Goal: Task Accomplishment & Management: Manage account settings

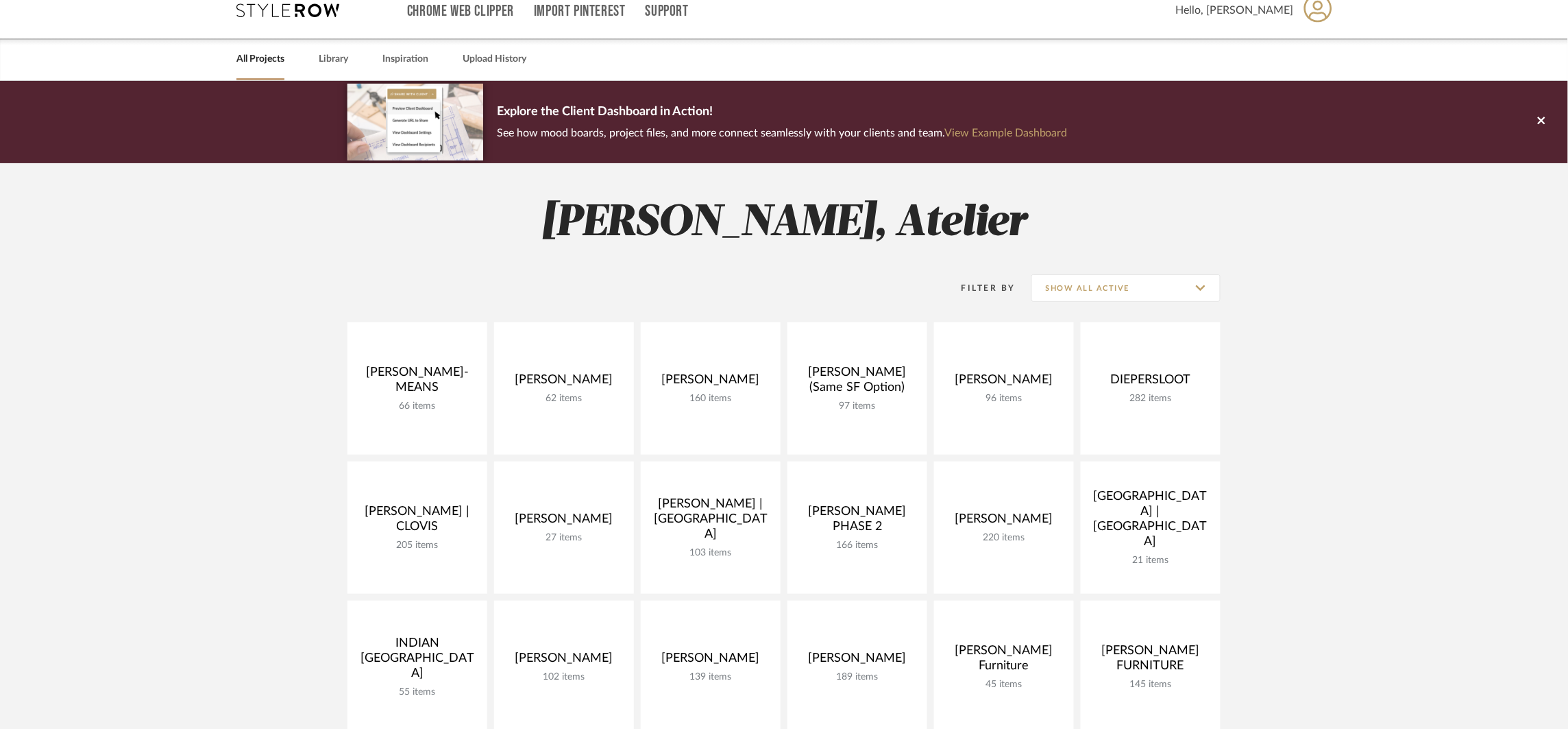
scroll to position [48, 0]
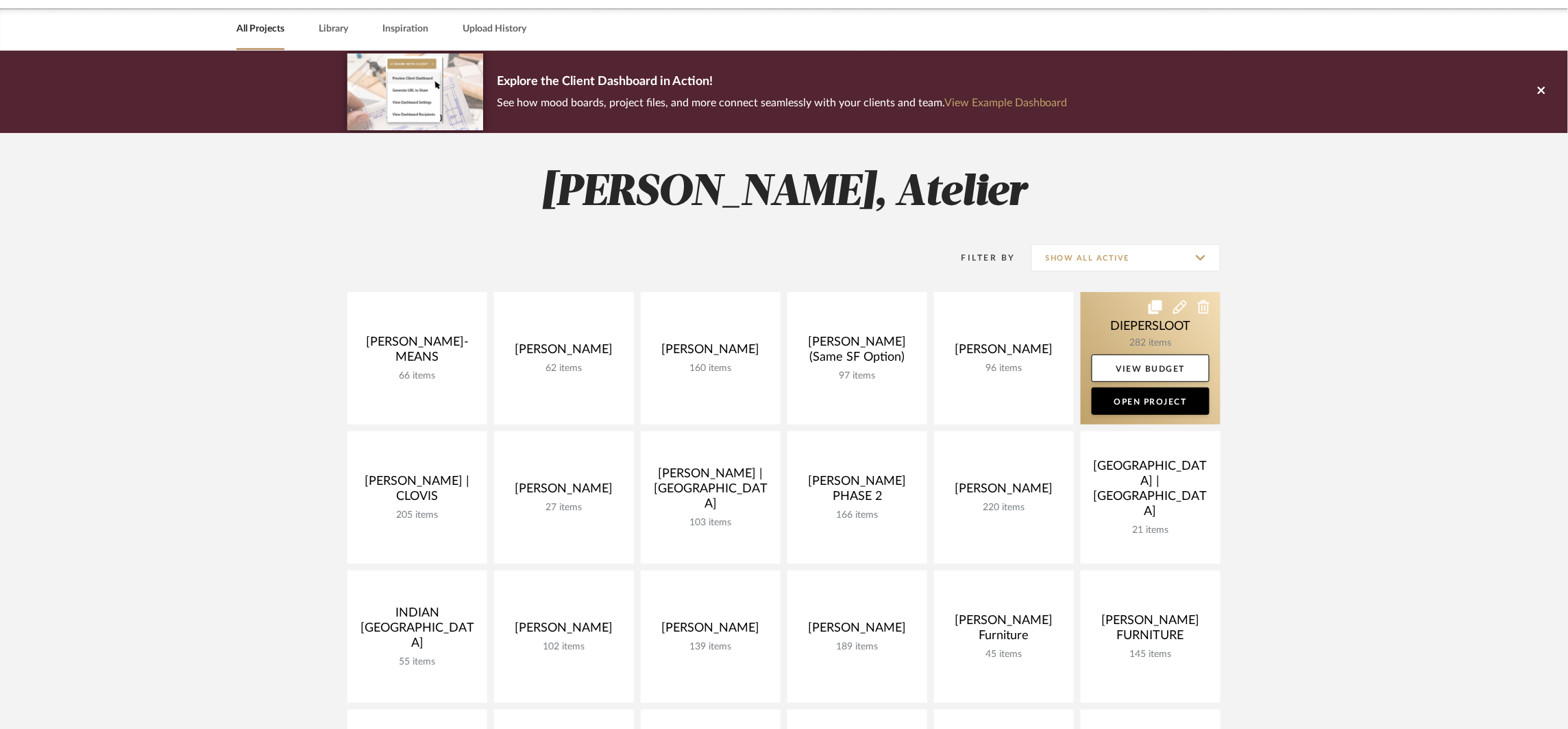
click at [1153, 343] on link at bounding box center [1150, 358] width 139 height 132
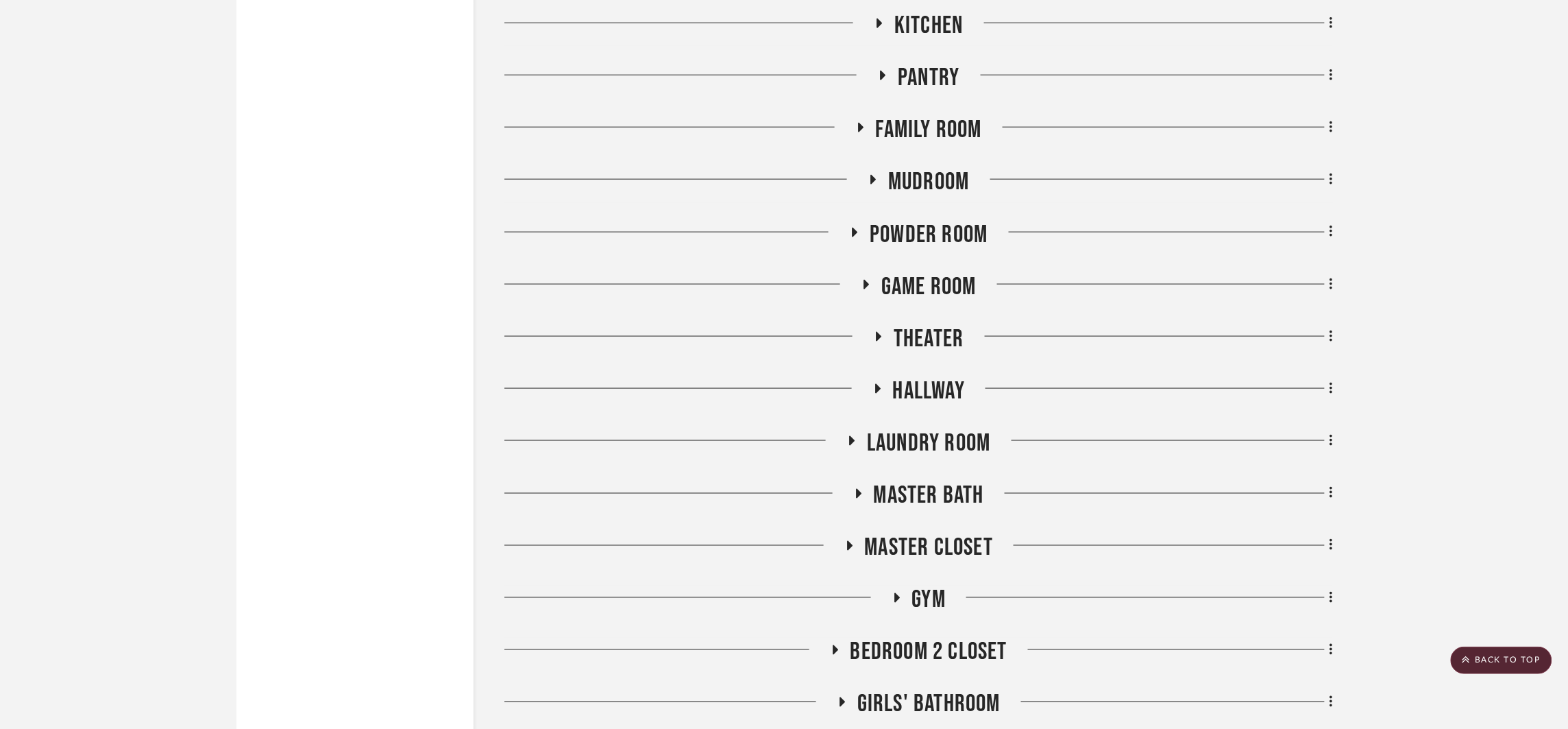
scroll to position [2820, 0]
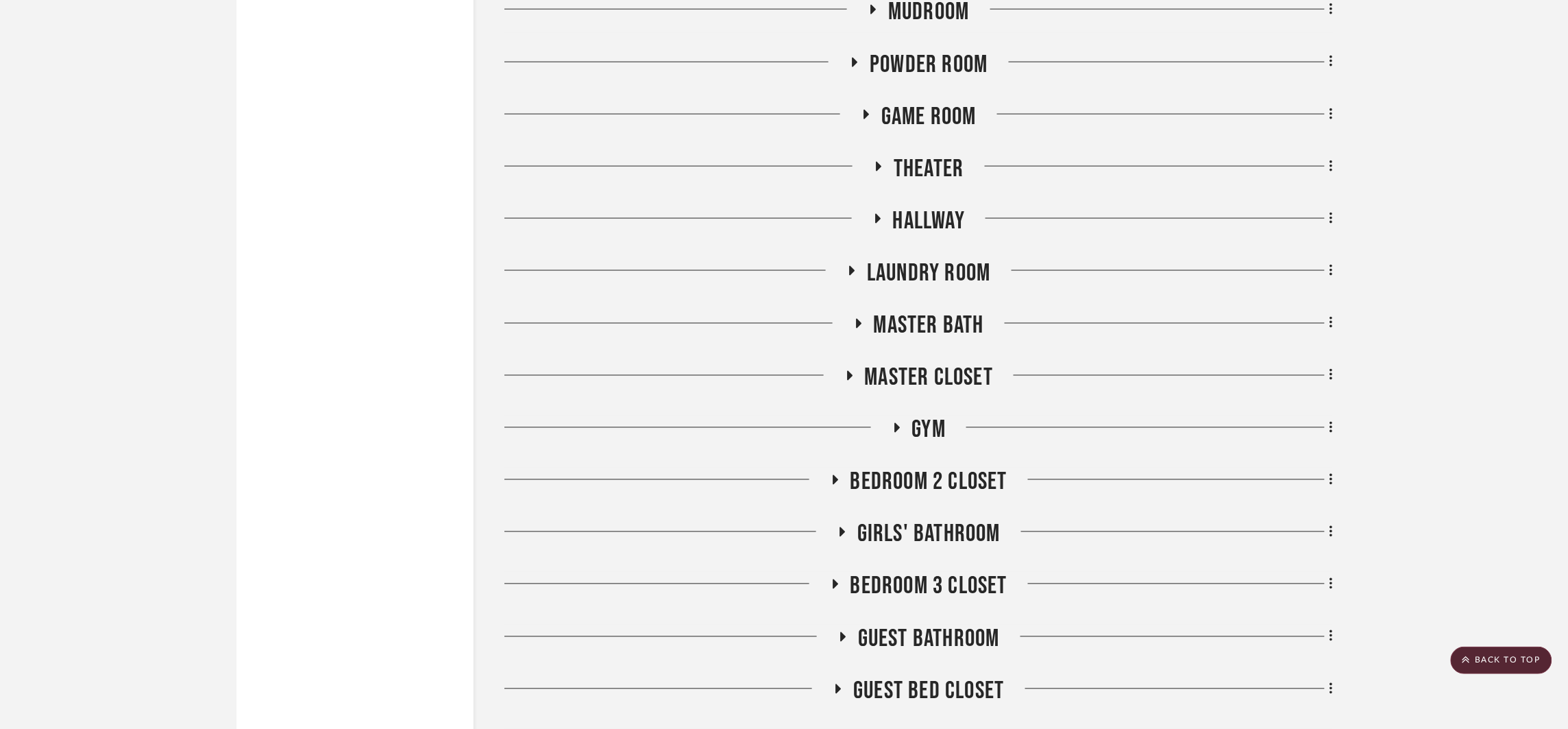
click at [919, 528] on span "Girls' Bathroom" at bounding box center [929, 535] width 143 height 30
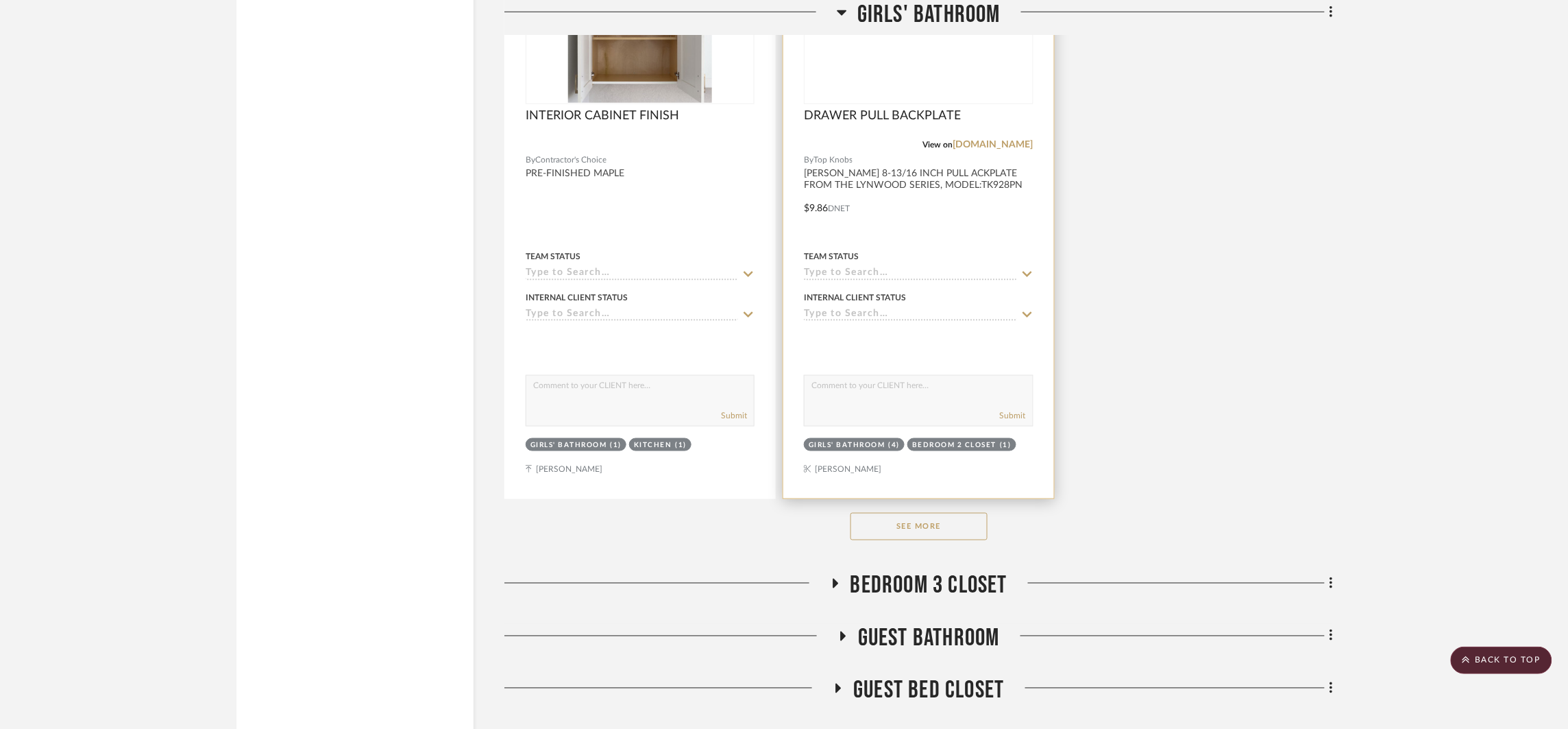
scroll to position [4923, 0]
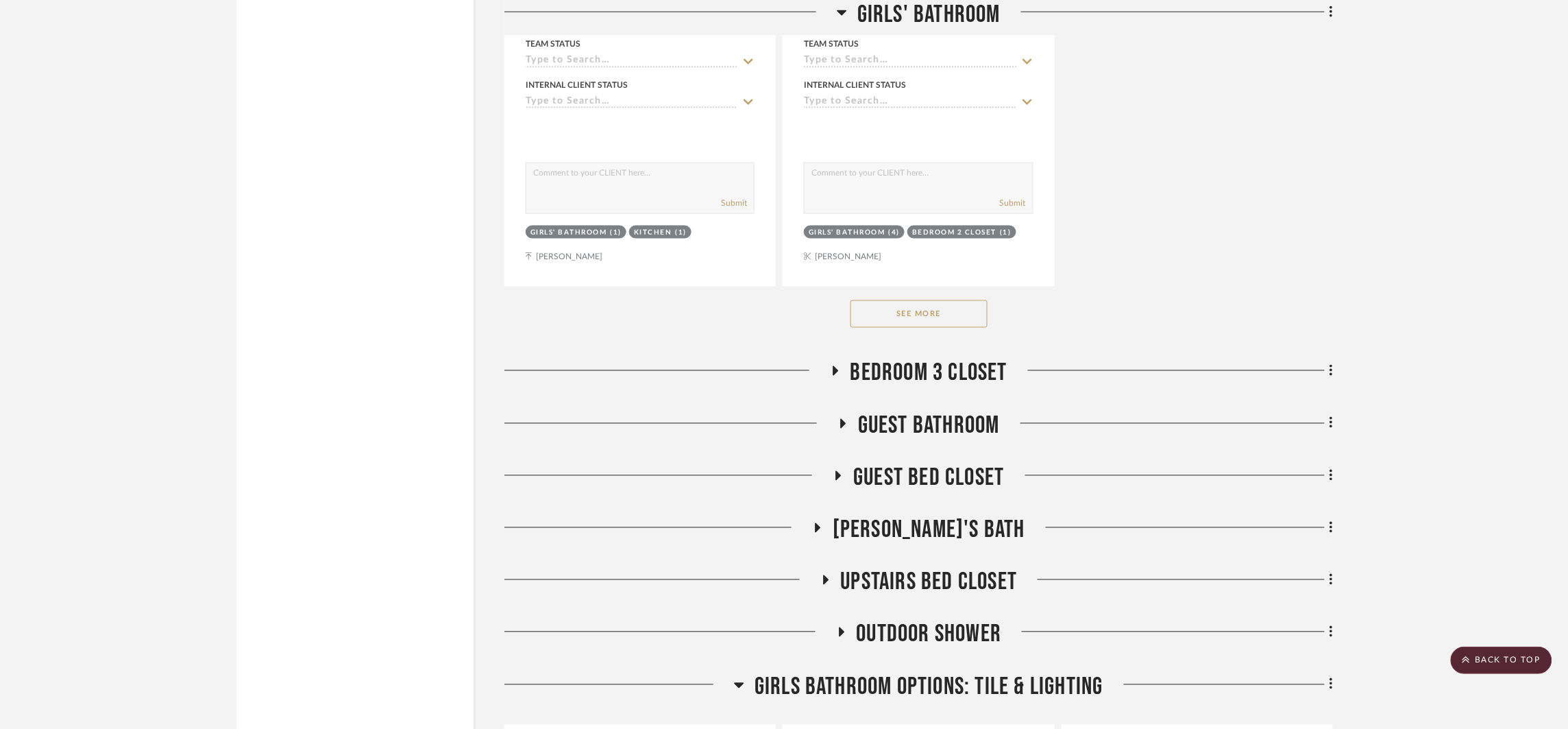
click at [938, 325] on button "See More" at bounding box center [919, 314] width 137 height 28
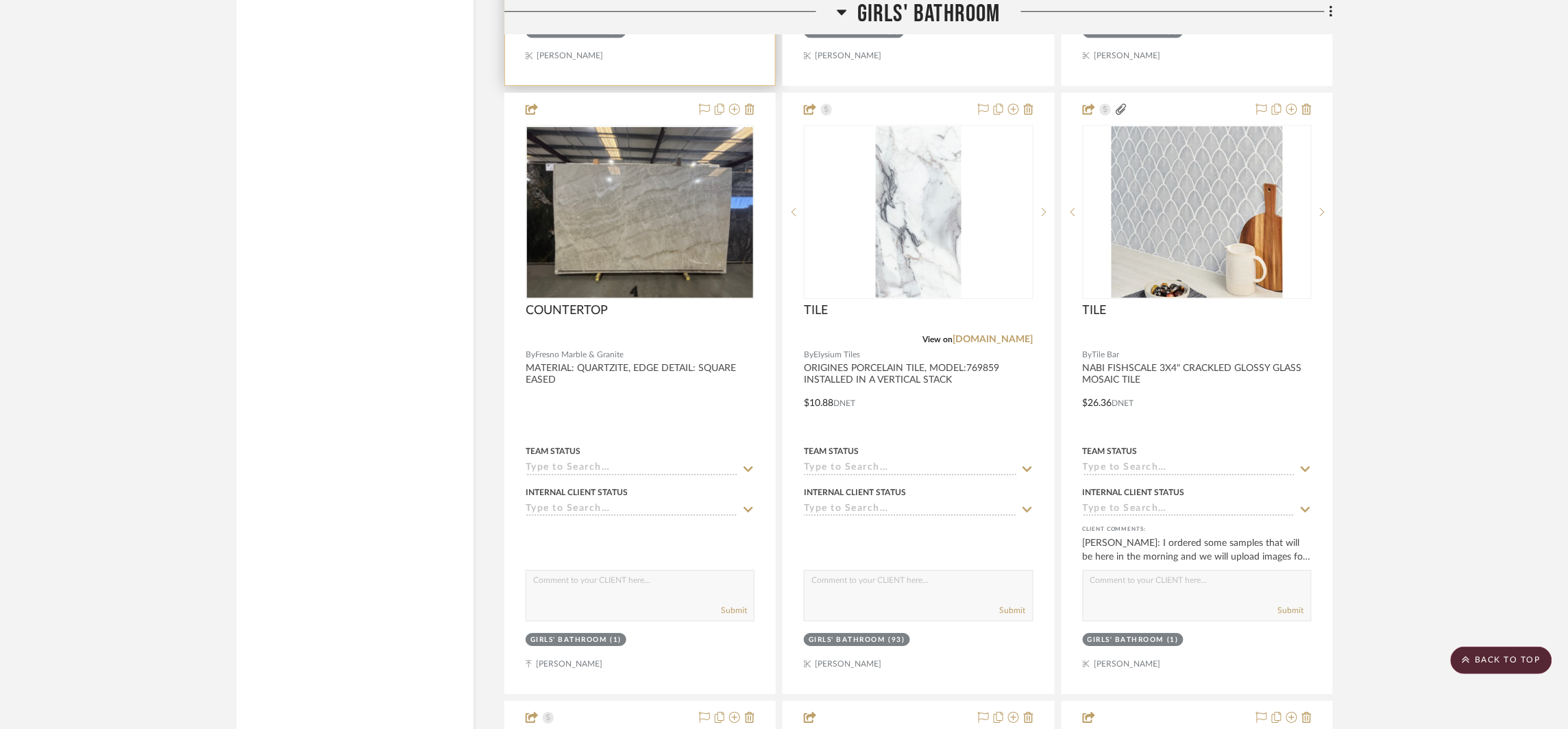
scroll to position [5896, 0]
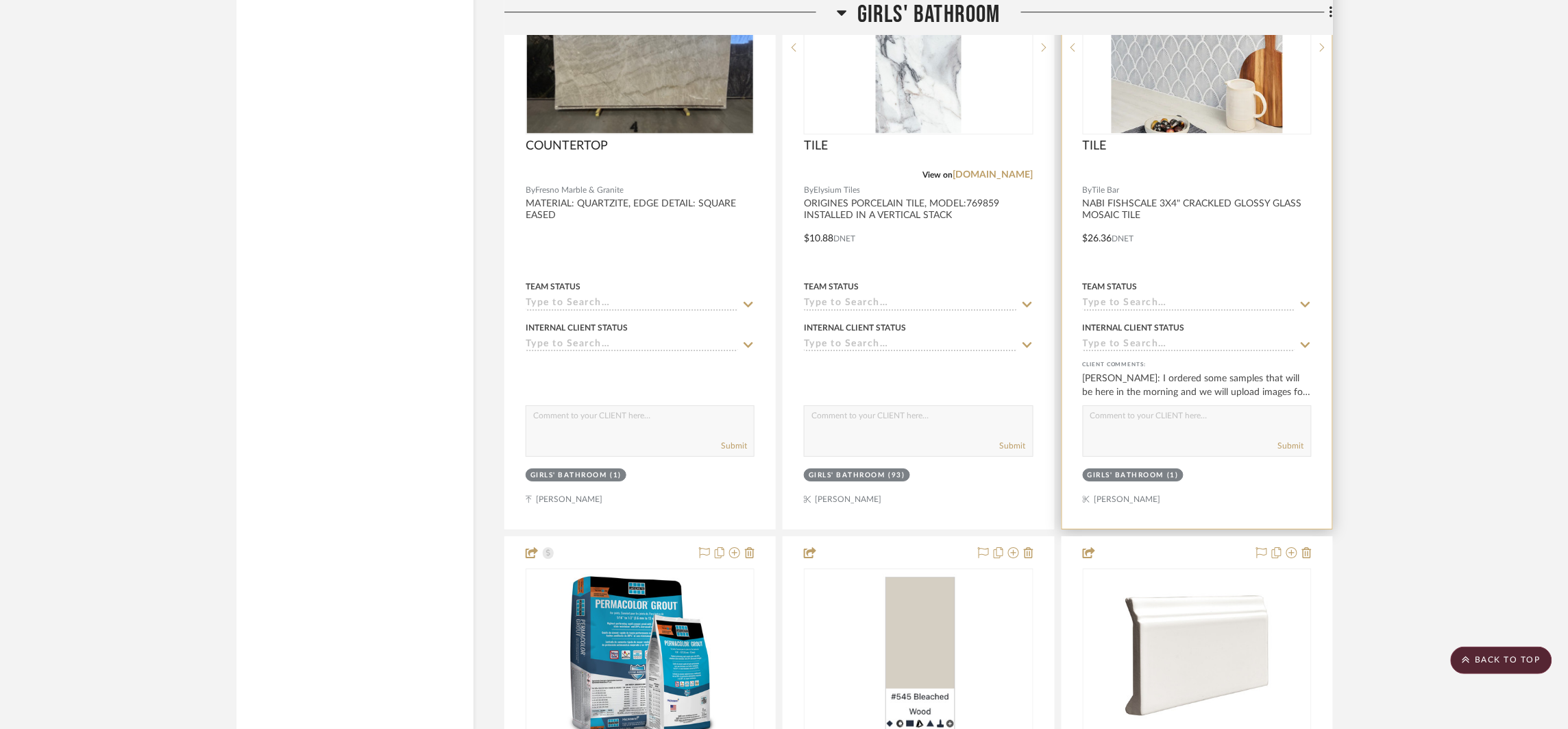
click at [1251, 245] on div at bounding box center [1197, 228] width 270 height 600
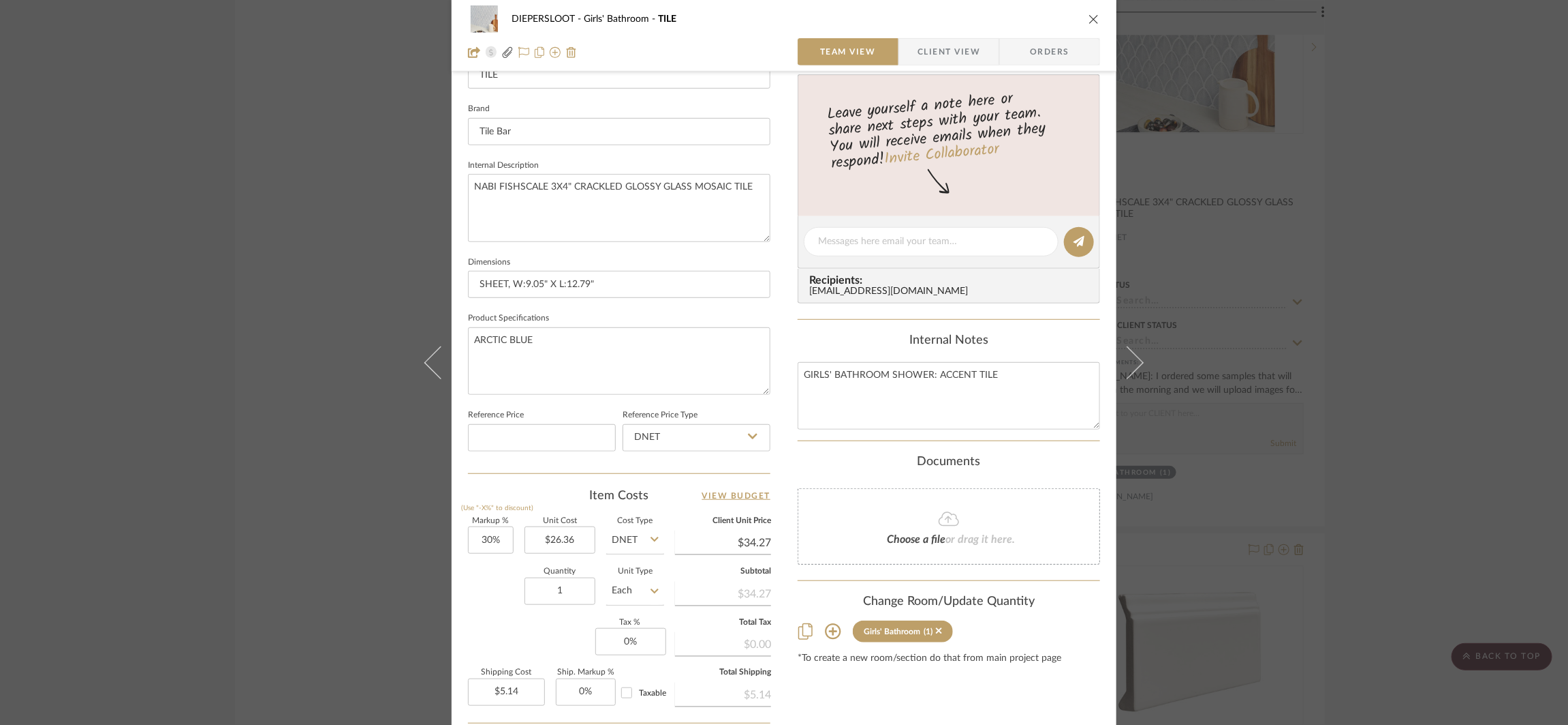
scroll to position [440, 0]
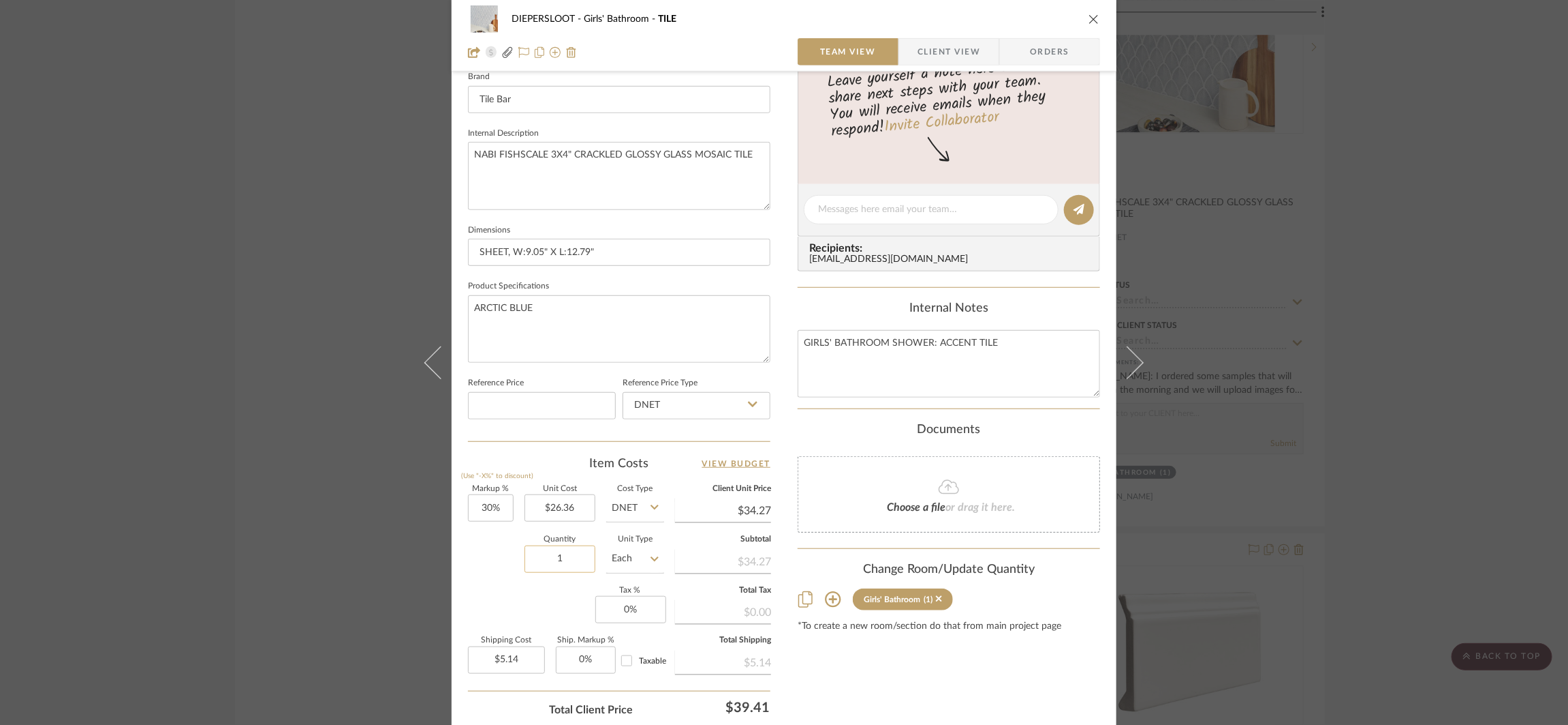
click at [560, 557] on input "1" at bounding box center [560, 560] width 71 height 28
type input "30"
click at [608, 557] on input "Each" at bounding box center [636, 560] width 58 height 28
type input "$154.21"
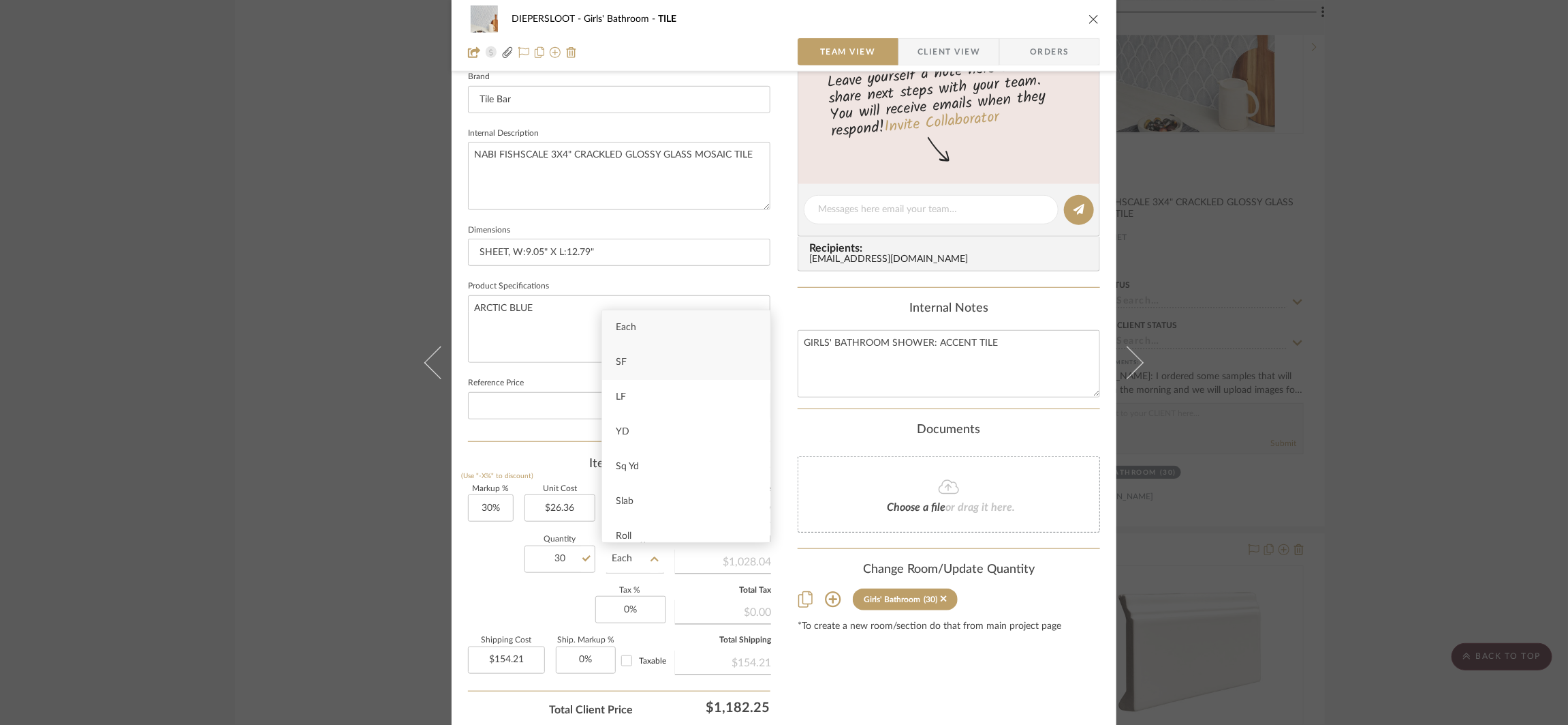
click at [639, 347] on div "SF" at bounding box center [686, 362] width 168 height 35
type input "SF"
click at [555, 554] on input "30" at bounding box center [560, 560] width 71 height 28
type input "35"
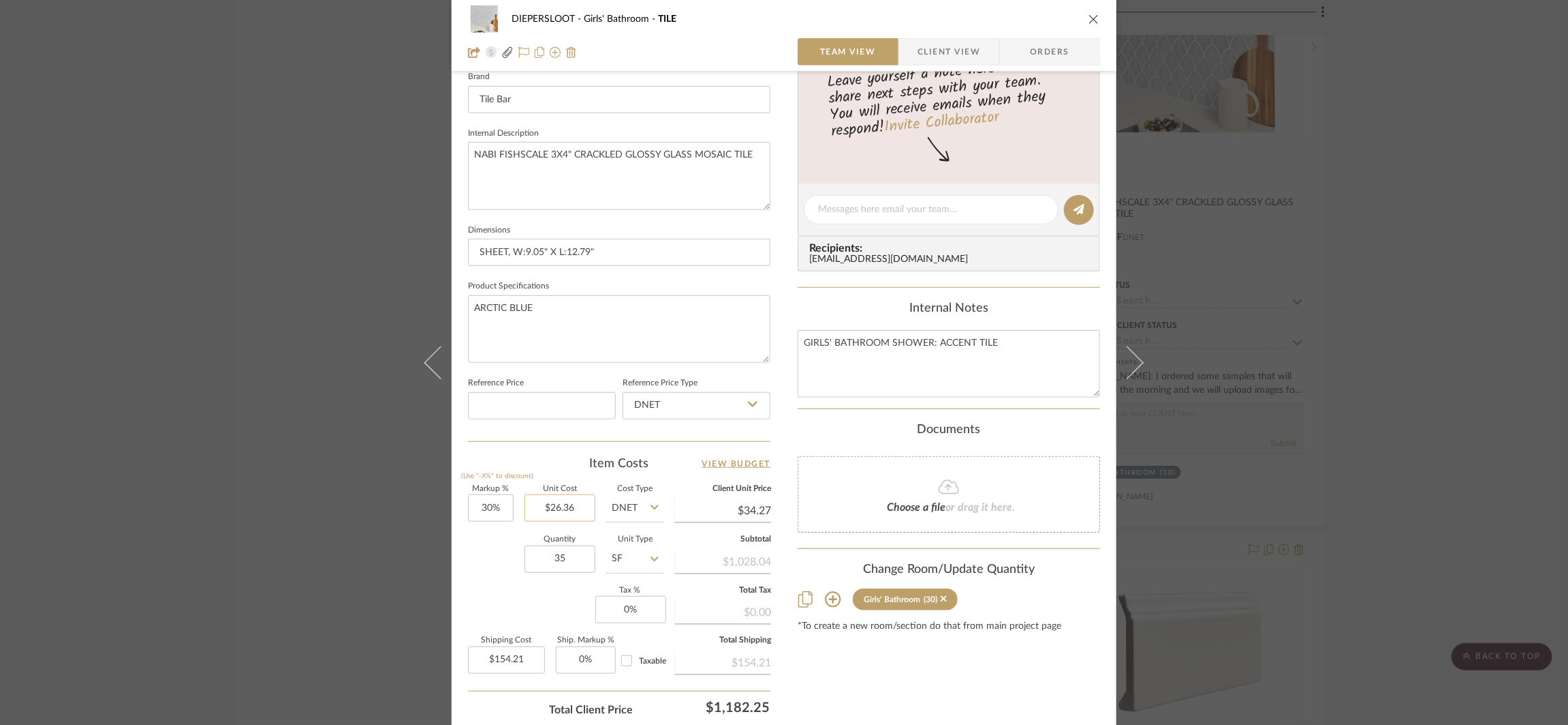
type input "26.36"
click at [568, 516] on input "26.36" at bounding box center [560, 508] width 71 height 28
type input "$179.91"
type input "$26.36"
click at [506, 557] on div "Quantity 35 Unit Type SF" at bounding box center [566, 560] width 196 height 49
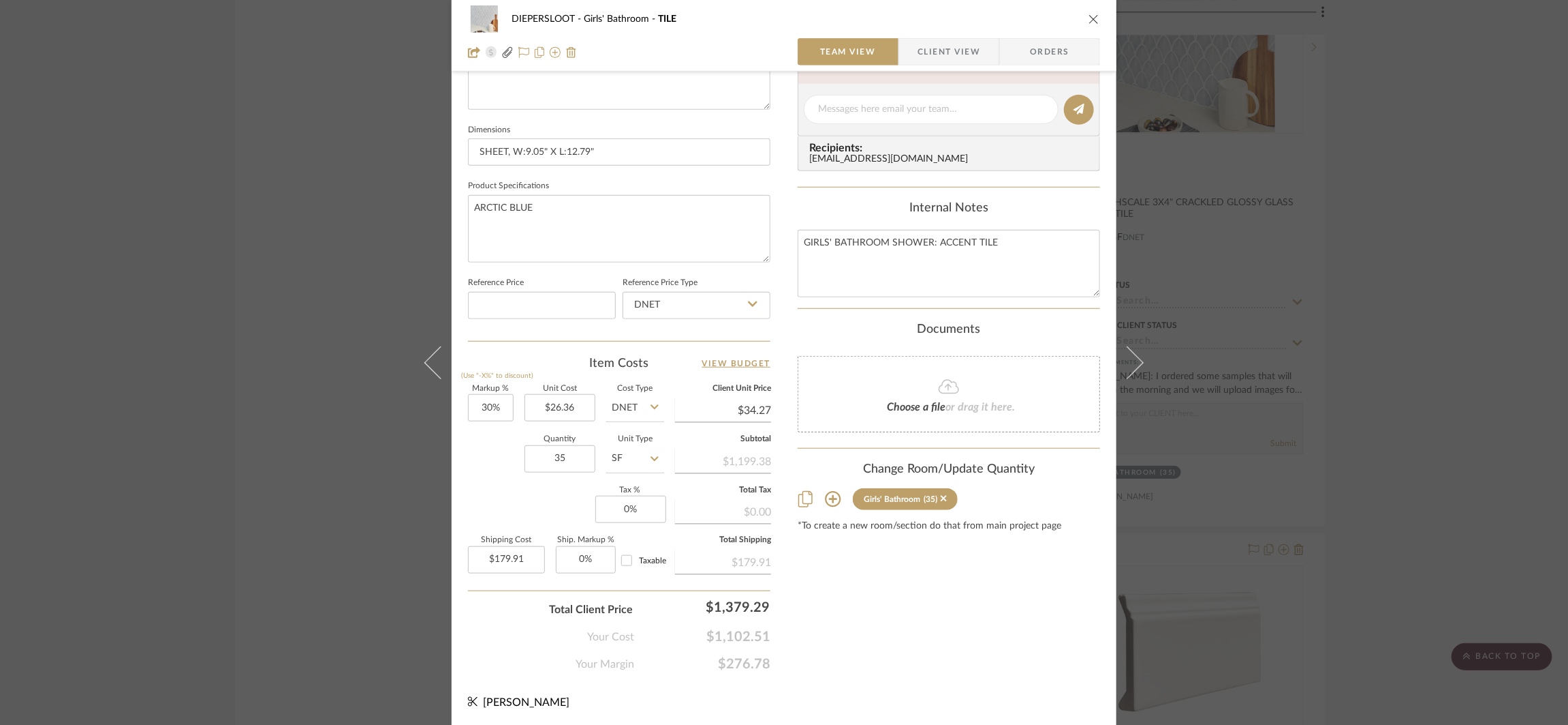
scroll to position [541, 0]
click at [322, 557] on div "DIEPERSLOOT Girls' Bathroom TILE Team View Client View Orders Nabi Fis...ebar.c…" at bounding box center [784, 362] width 1568 height 725
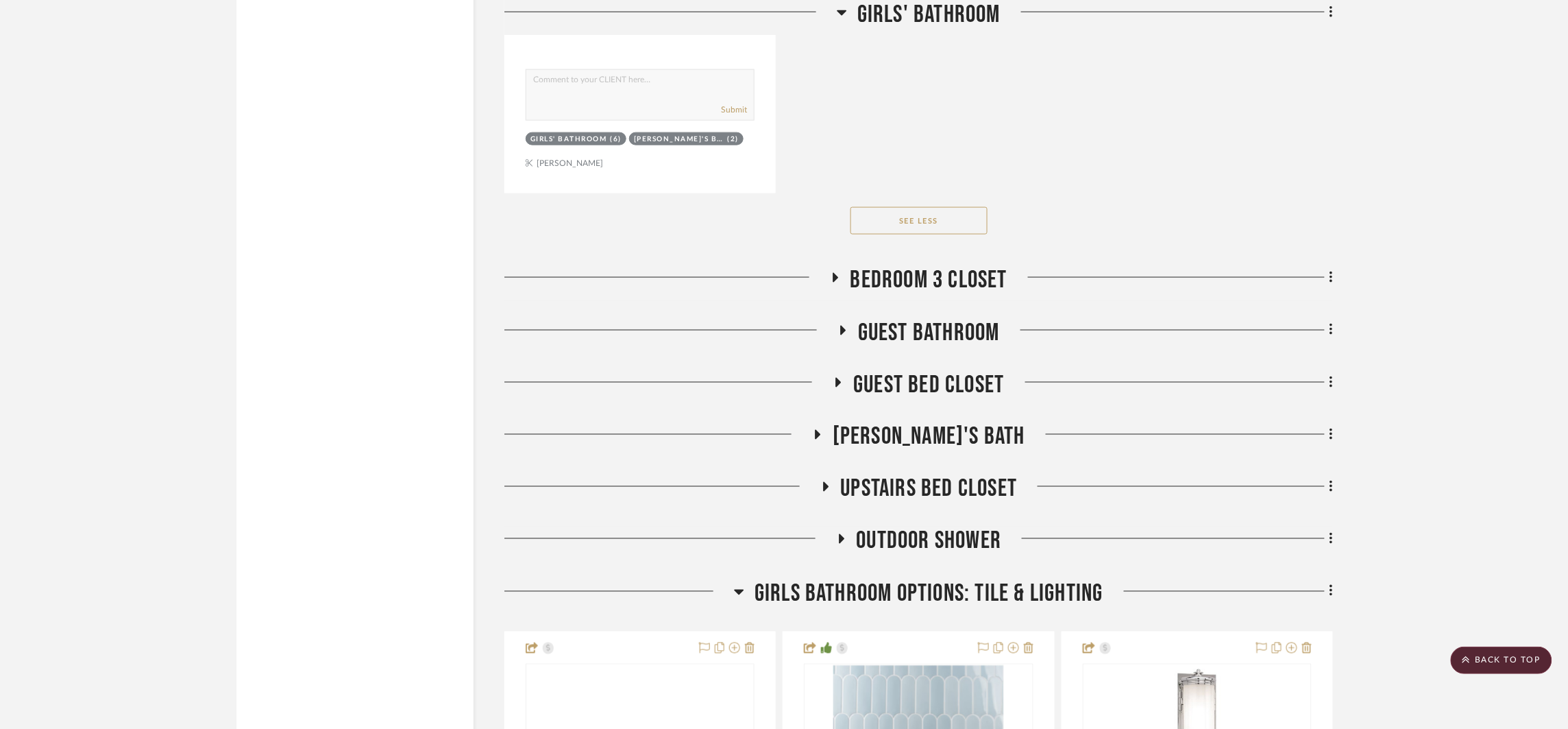
scroll to position [11526, 0]
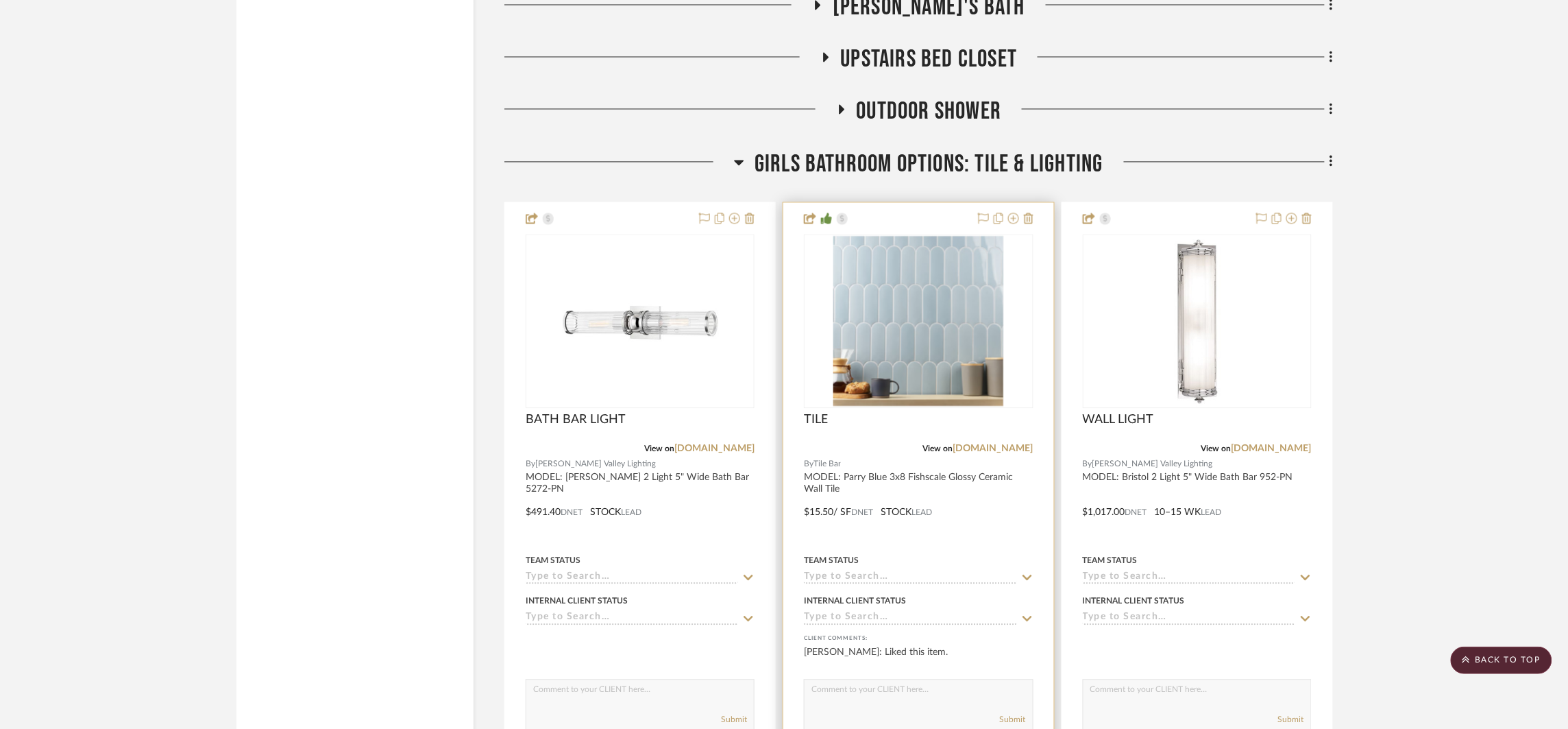
click at [949, 534] on div at bounding box center [918, 502] width 270 height 600
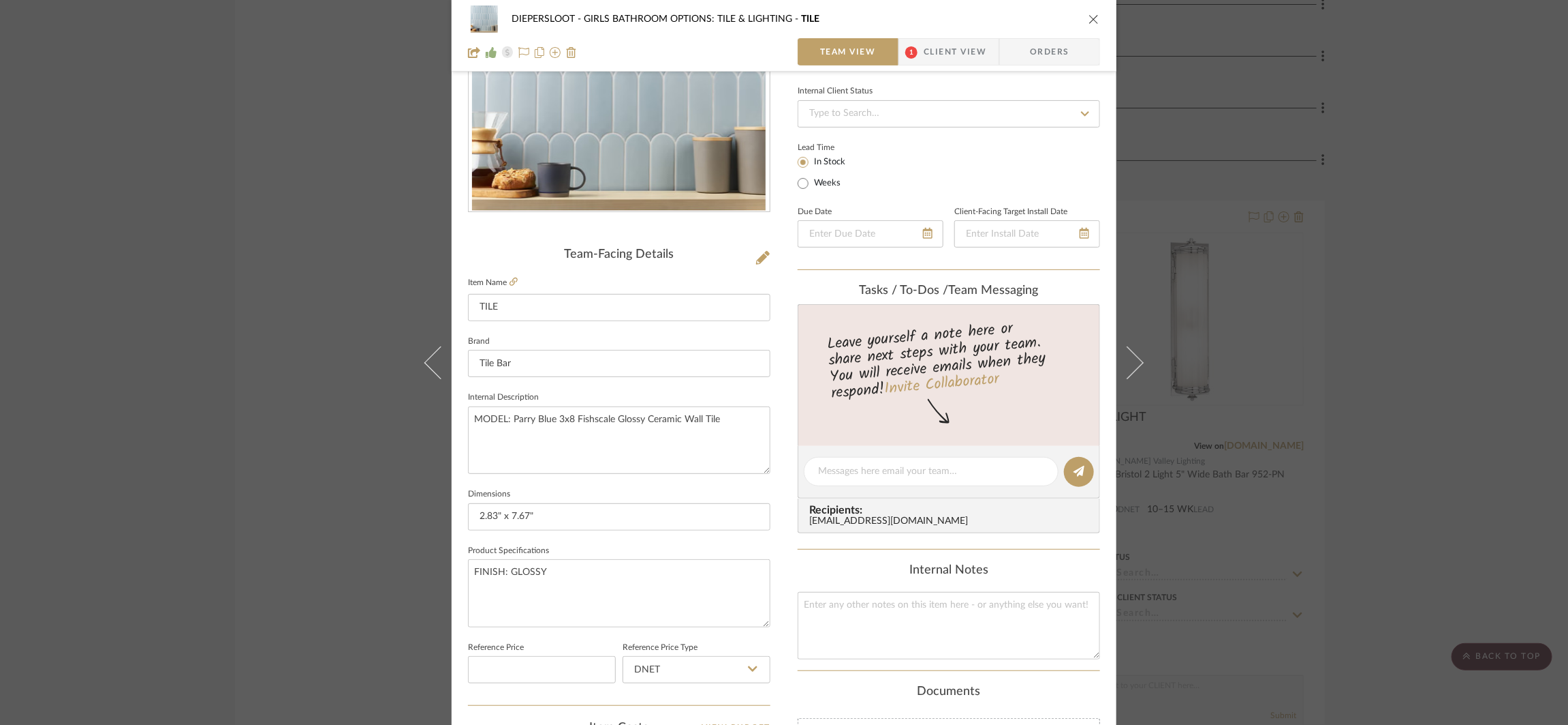
scroll to position [544, 0]
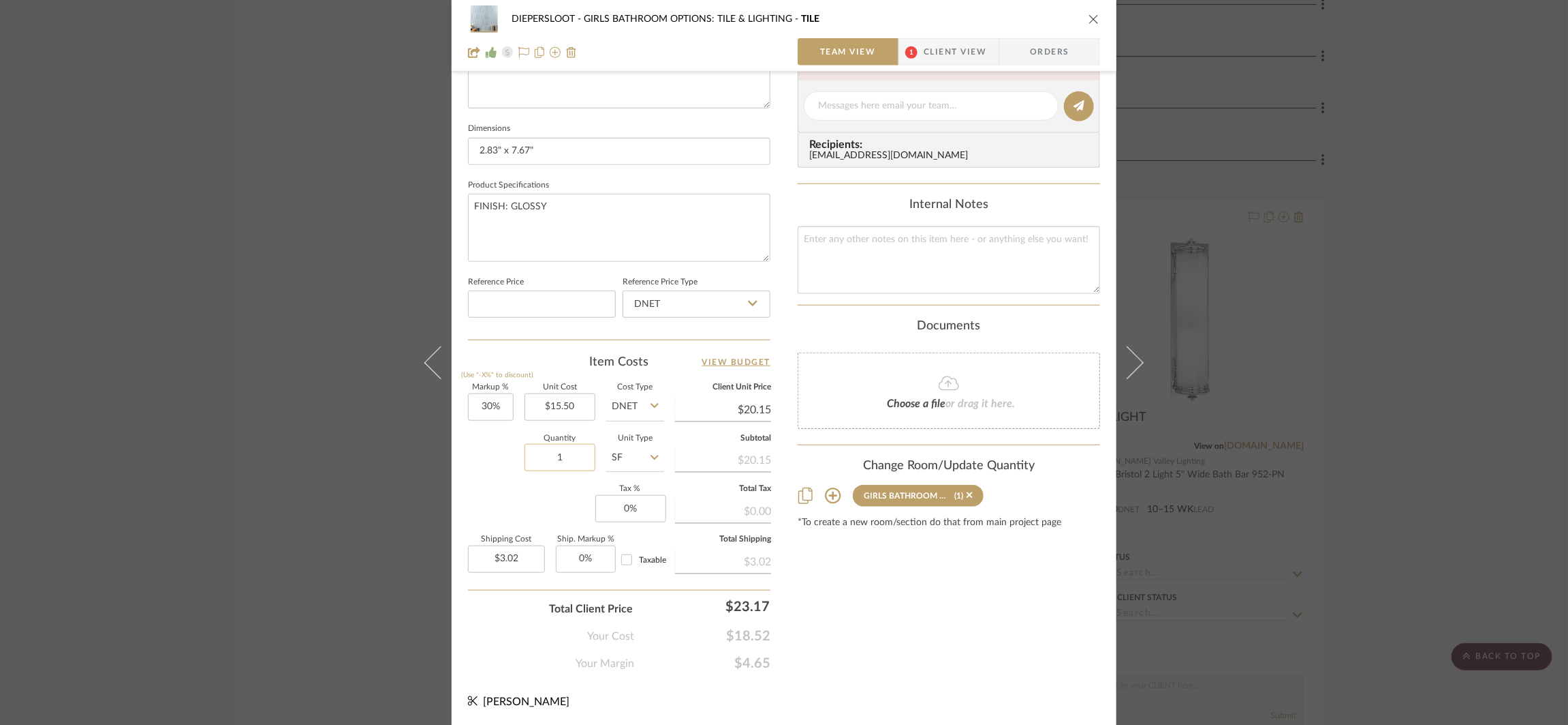
click at [549, 461] on input "1" at bounding box center [560, 458] width 71 height 28
type input "35"
click at [522, 499] on div "Markup % (Use "-X%" to discount) 30% Unit Cost $15.50 Cost Type DNET Client Uni…" at bounding box center [620, 482] width 303 height 199
type input "$105.79"
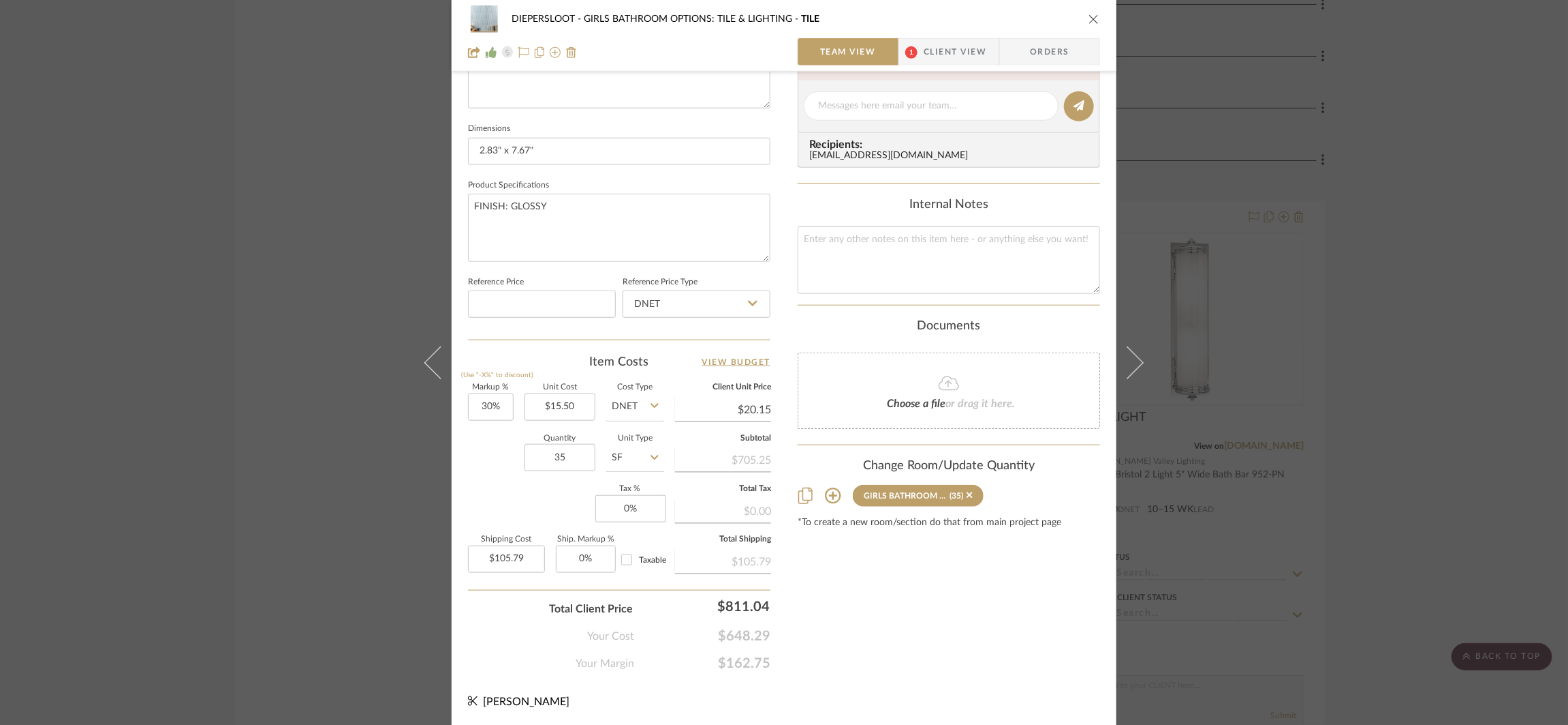
click at [1092, 11] on div "DIEPERSLOOT GIRLS BATHROOM OPTIONS: TILE & LIGHTING TILE" at bounding box center [784, 20] width 633 height 28
click at [1089, 15] on icon "close" at bounding box center [1094, 19] width 11 height 11
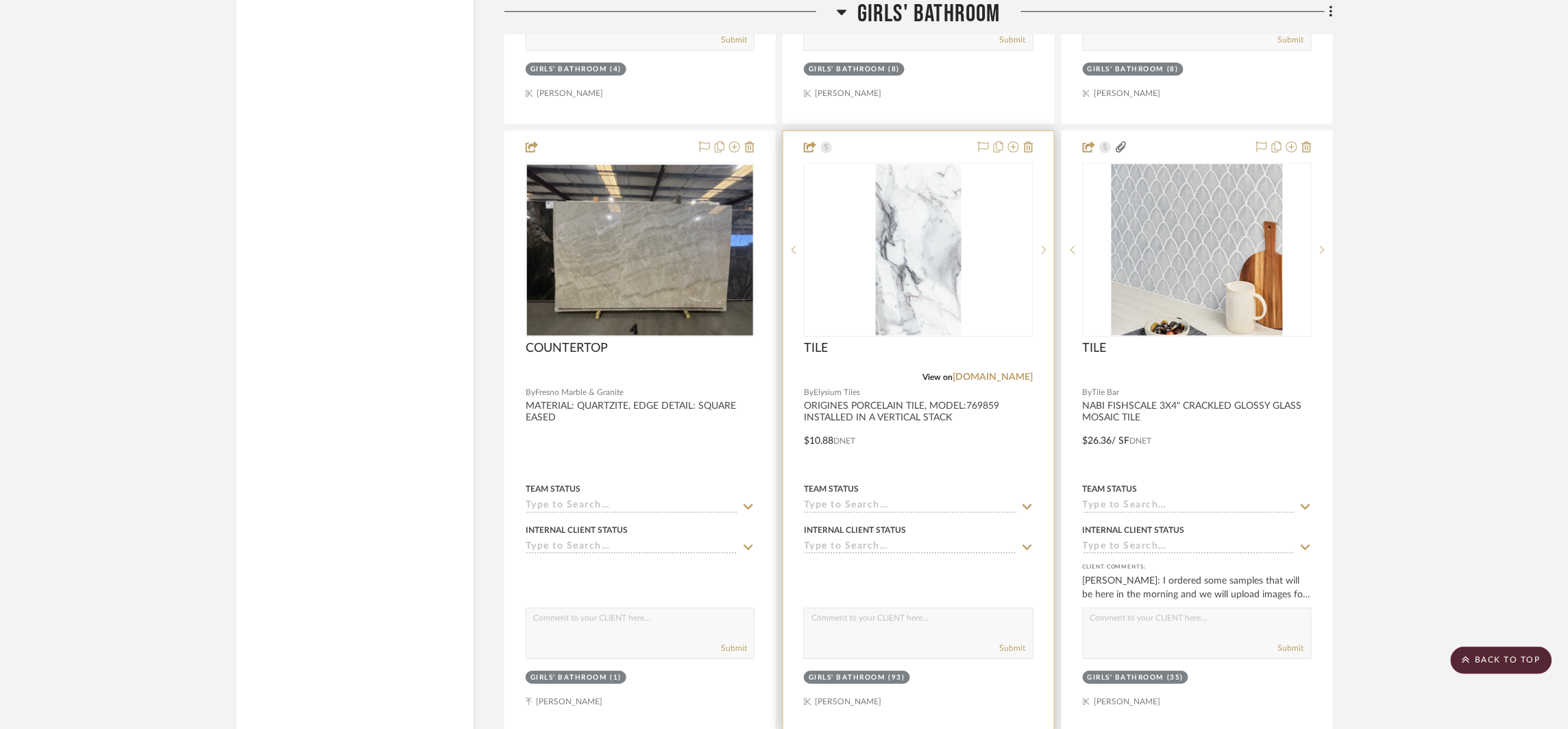
scroll to position [5695, 0]
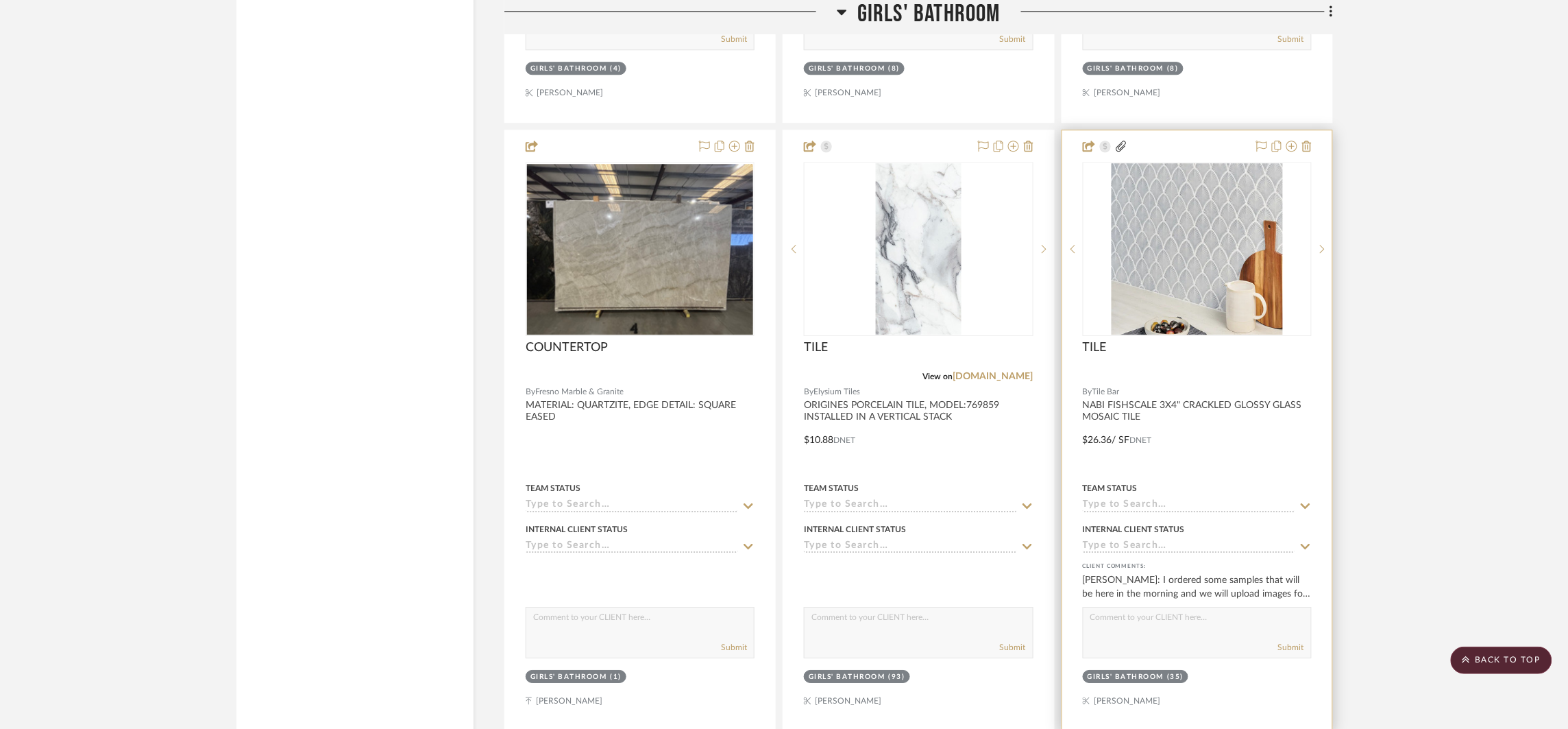
click at [1247, 429] on div at bounding box center [1197, 430] width 270 height 600
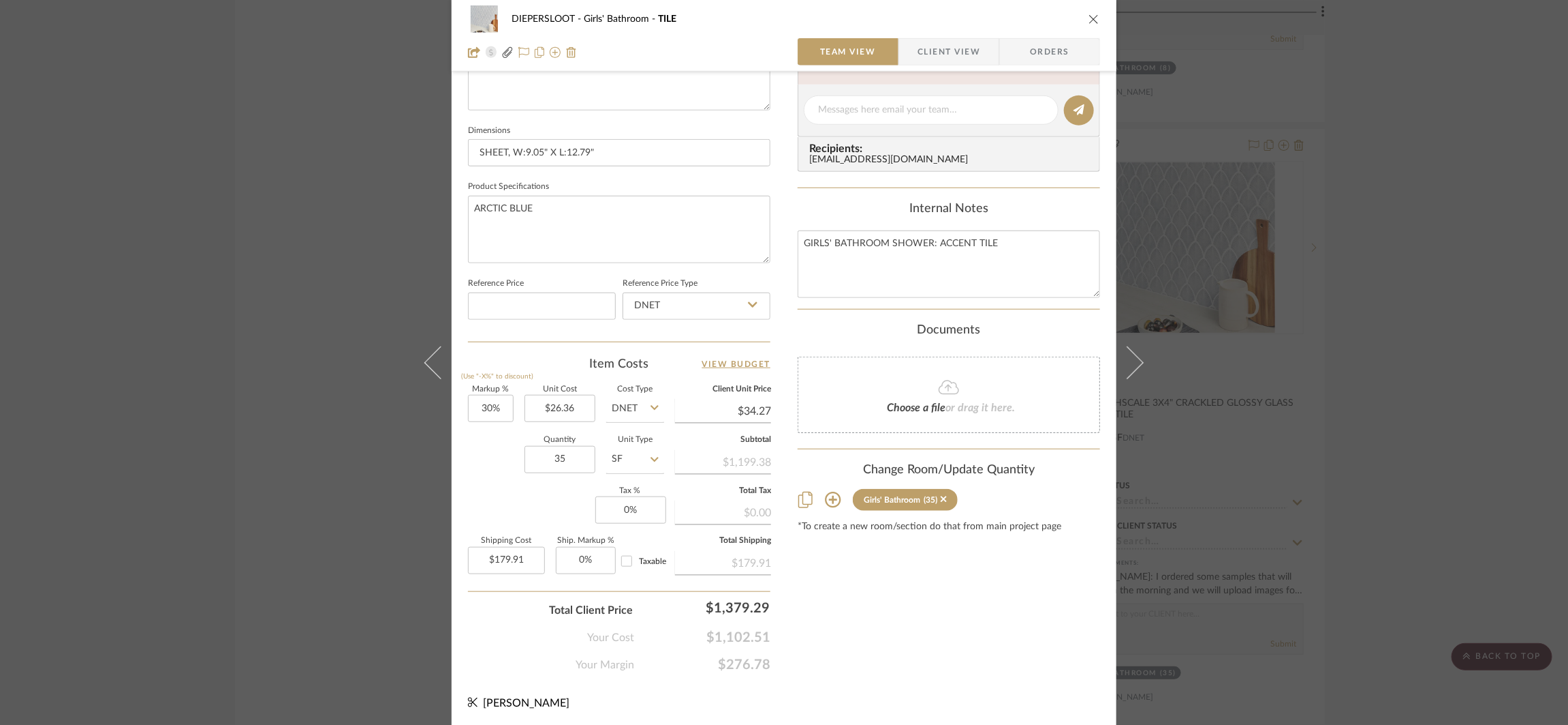
scroll to position [541, 0]
click at [252, 449] on div "DIEPERSLOOT Girls' Bathroom TILE Team View Client View Orders Nabi Fis...ebar.c…" at bounding box center [784, 362] width 1568 height 725
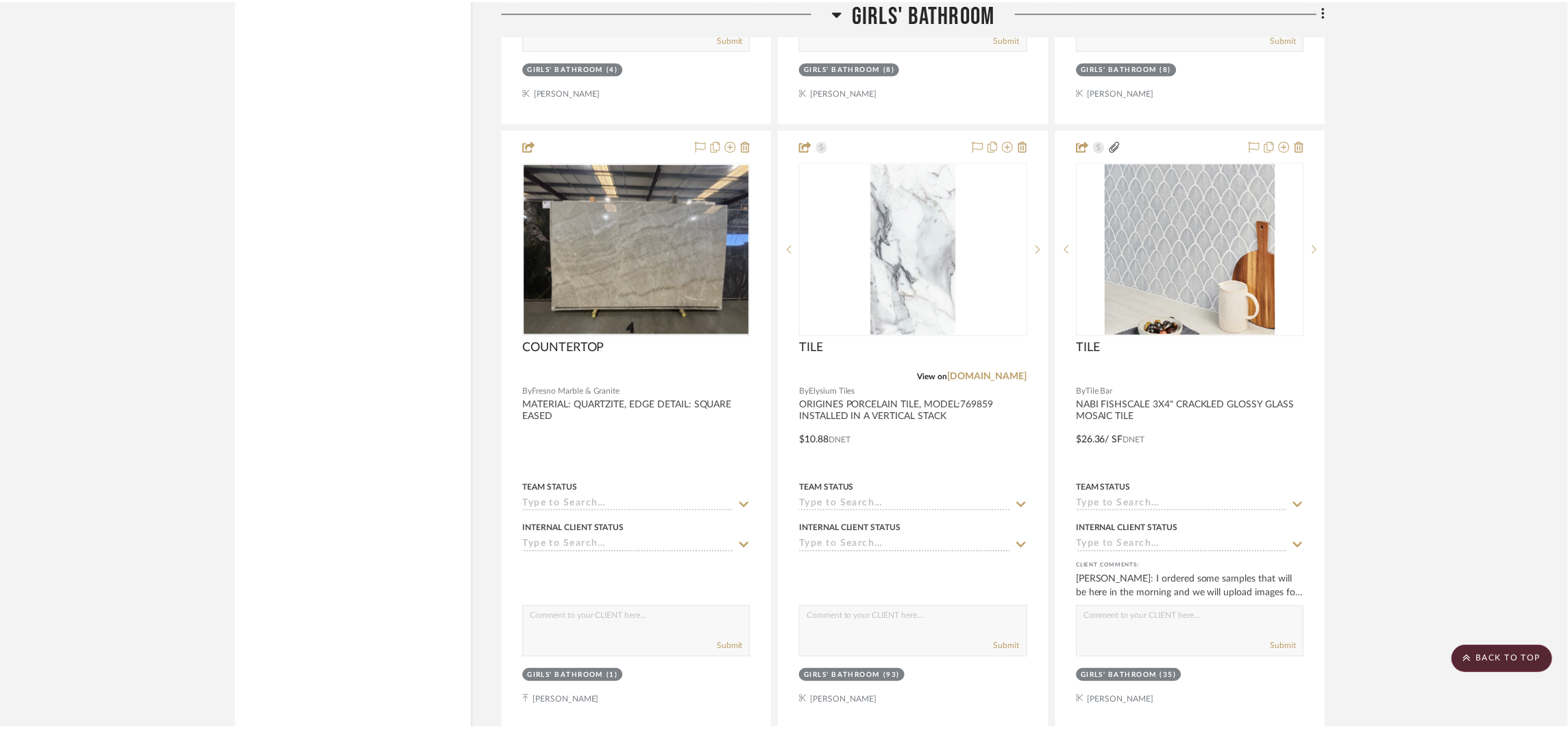
scroll to position [5695, 0]
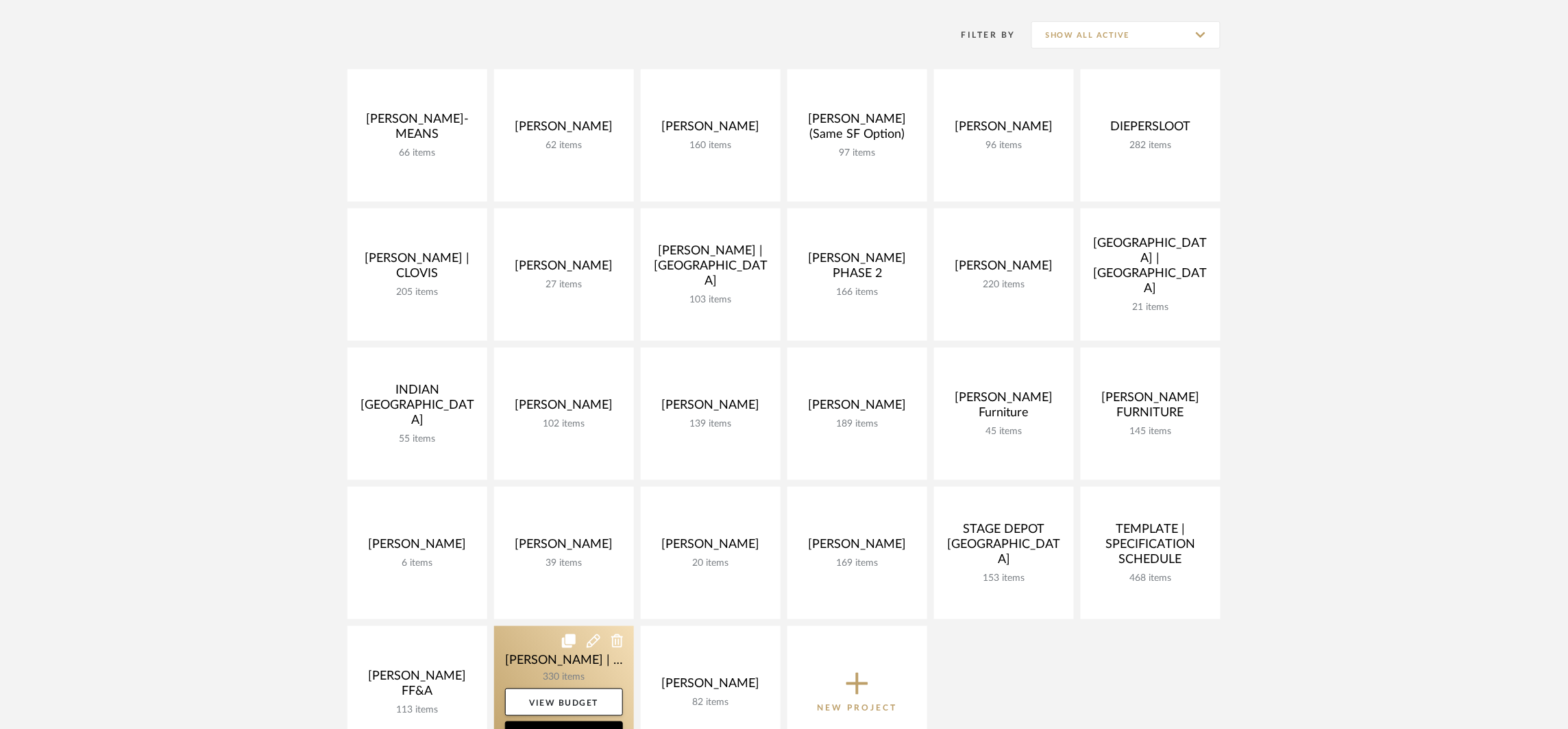
click at [539, 657] on link at bounding box center [563, 691] width 139 height 132
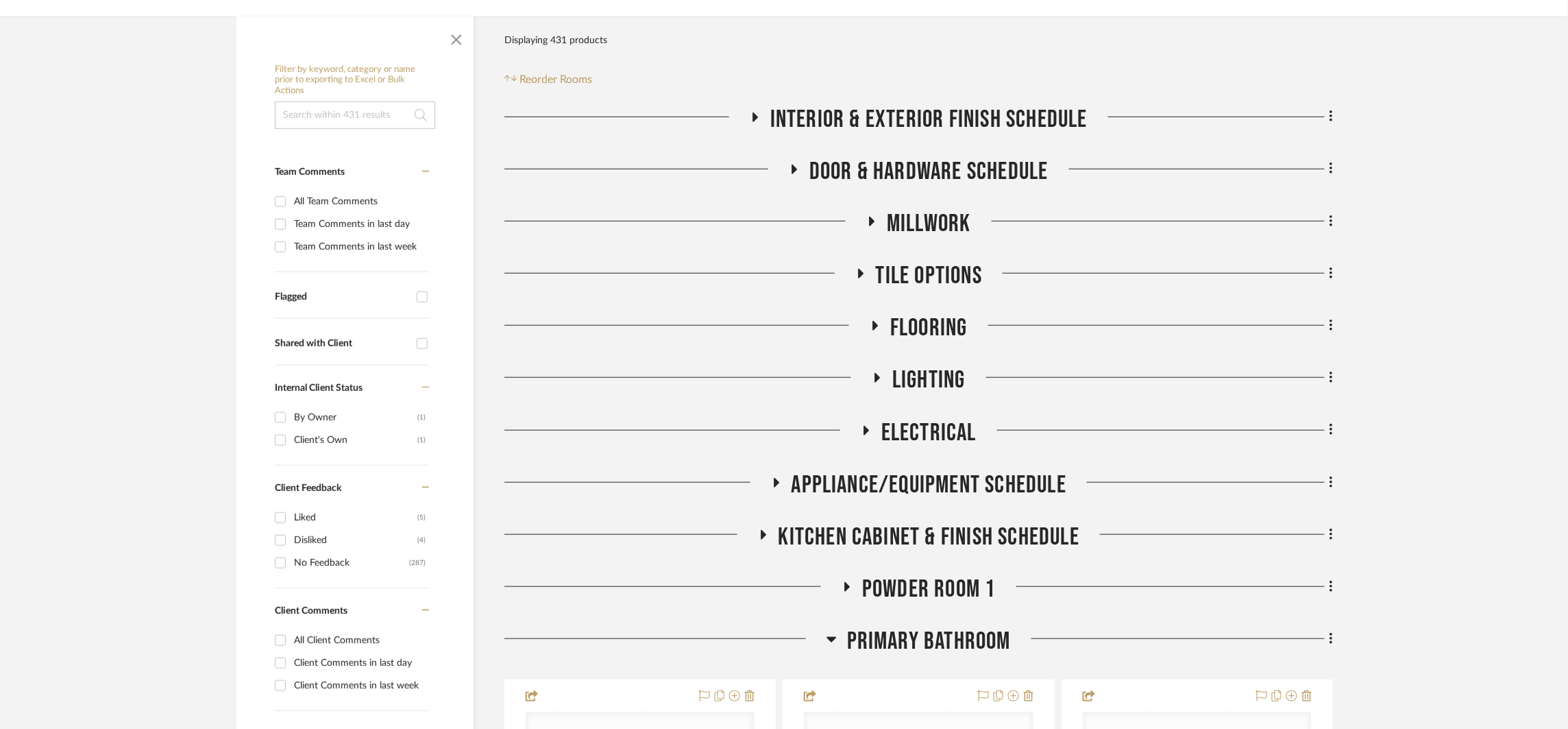
scroll to position [345, 0]
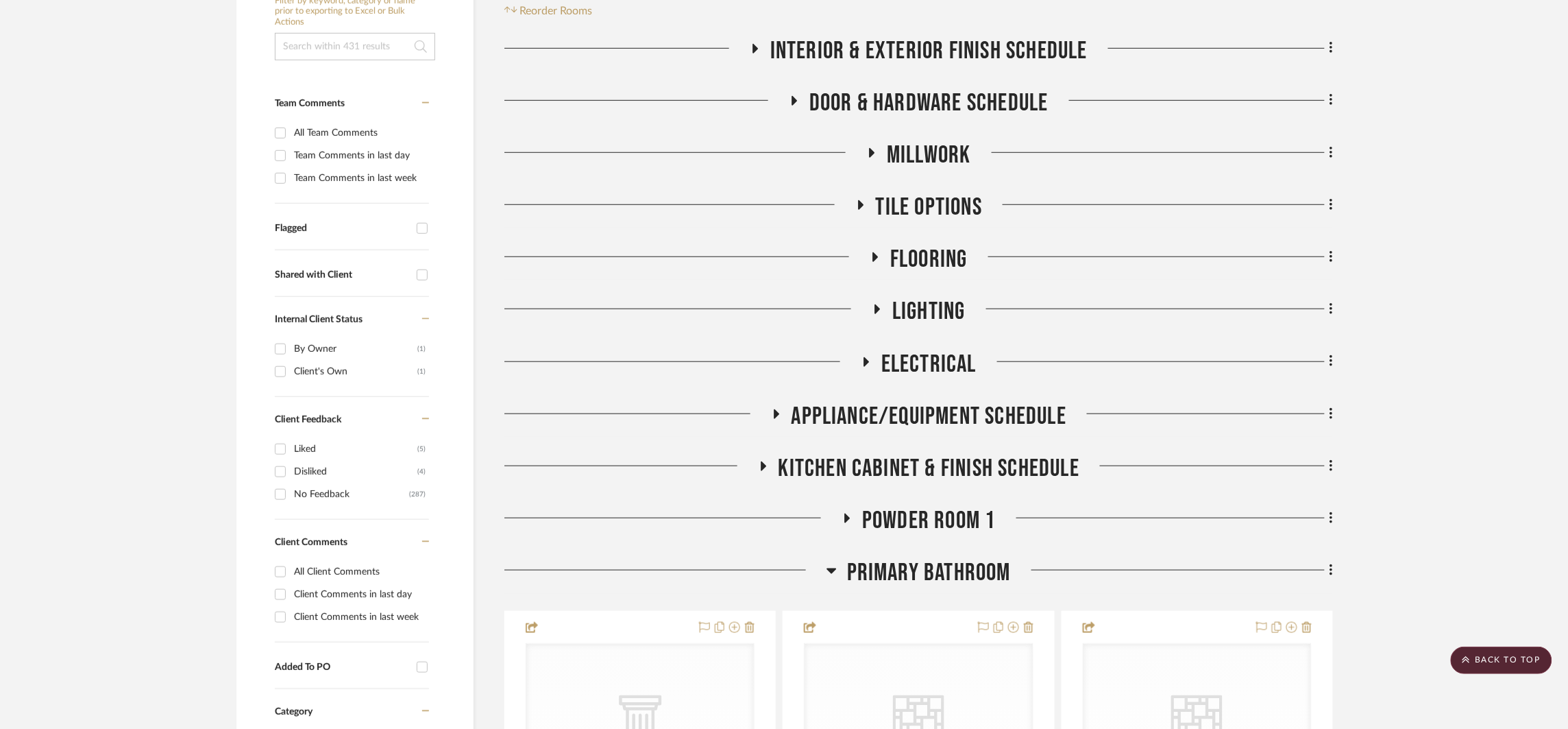
click at [835, 562] on icon at bounding box center [831, 570] width 10 height 17
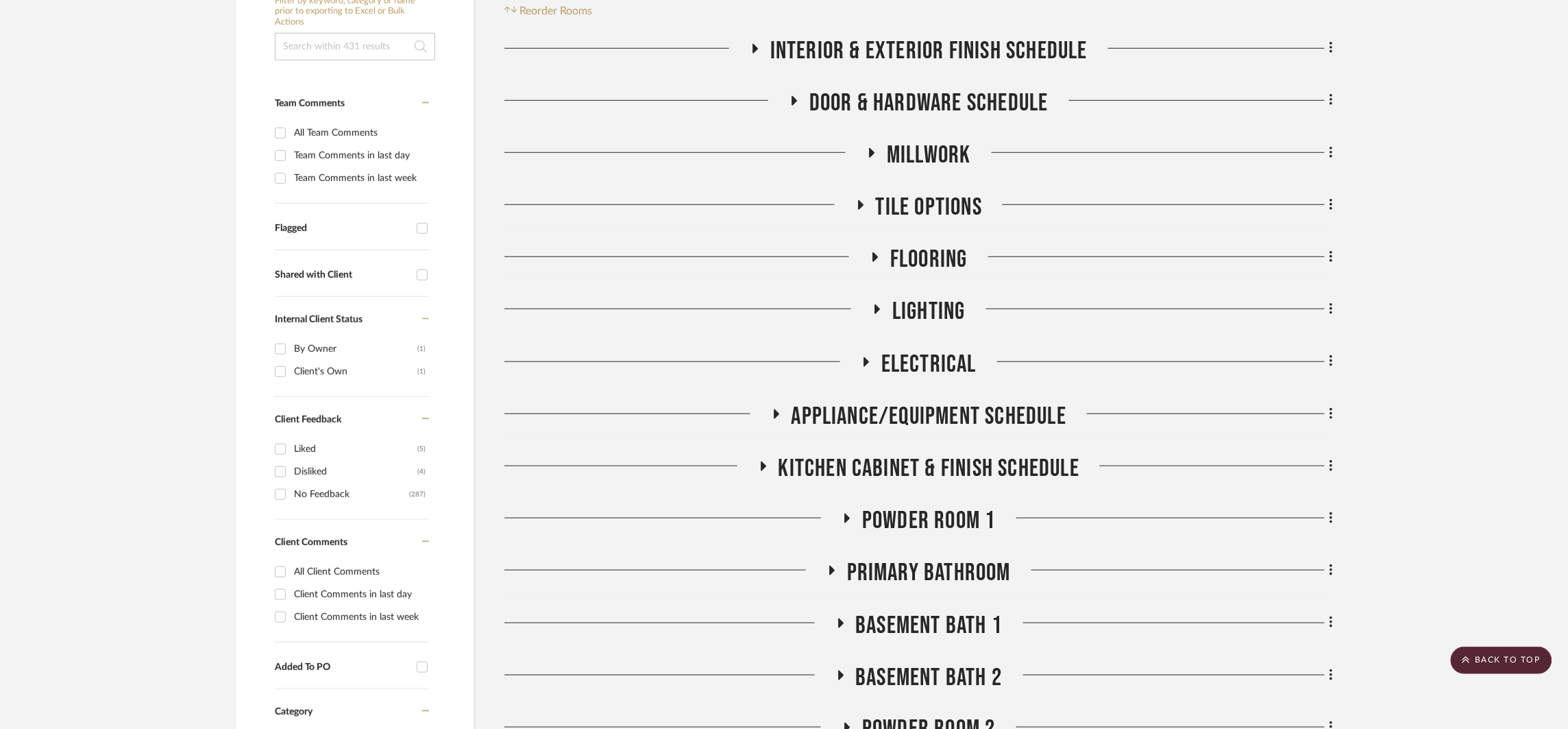
click at [873, 610] on span "BASEMENT BATH 1" at bounding box center [929, 625] width 146 height 30
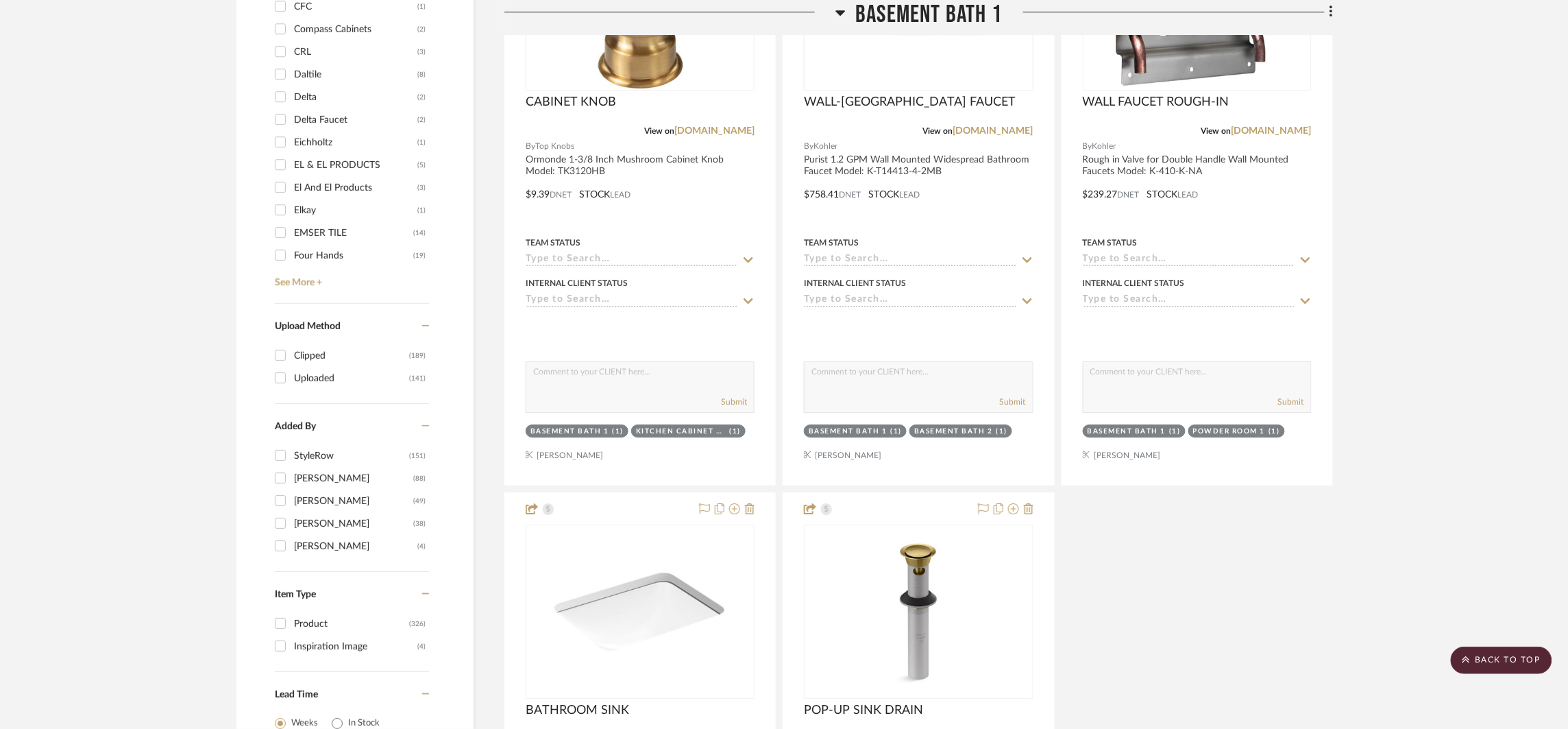
scroll to position [2456, 0]
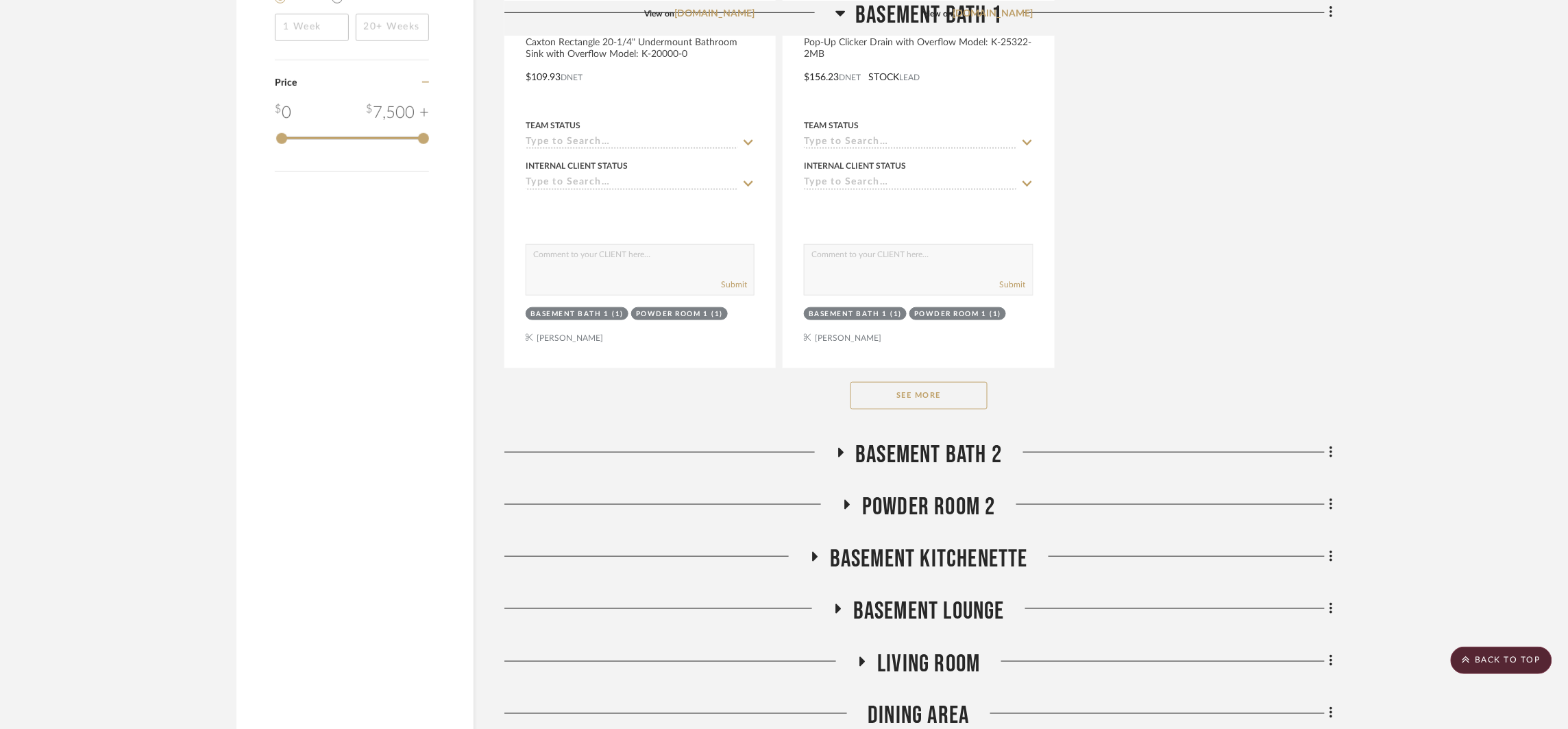
click at [975, 381] on button "See More" at bounding box center [919, 395] width 137 height 28
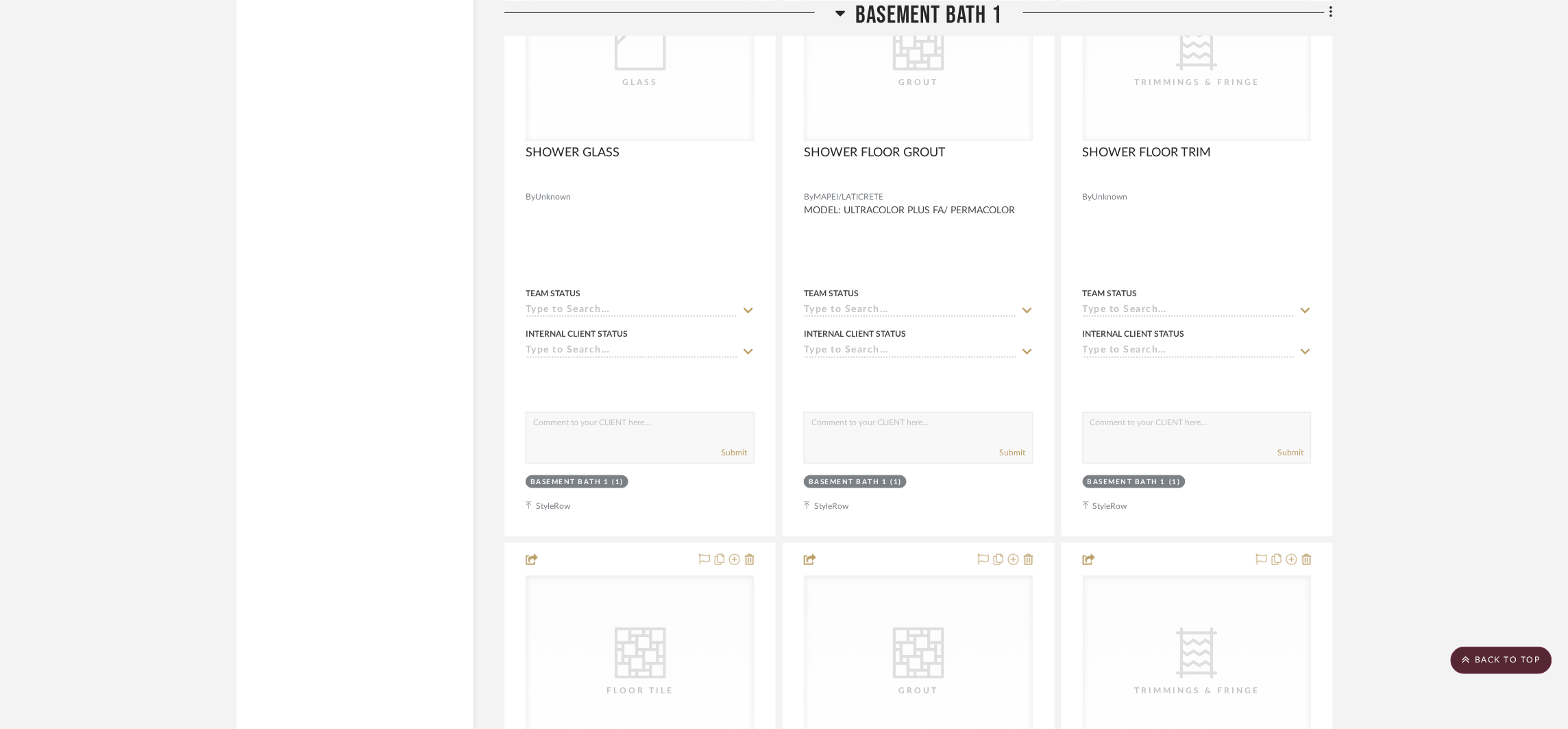
scroll to position [7138, 0]
